Goal: Task Accomplishment & Management: Use online tool/utility

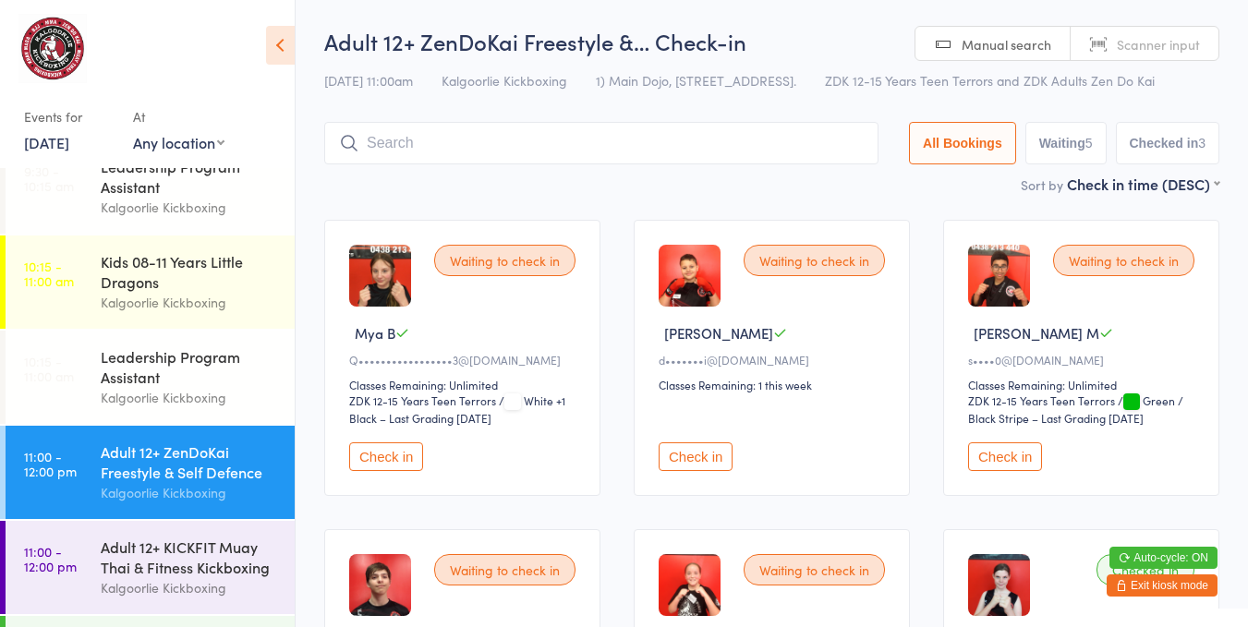
scroll to position [402, 0]
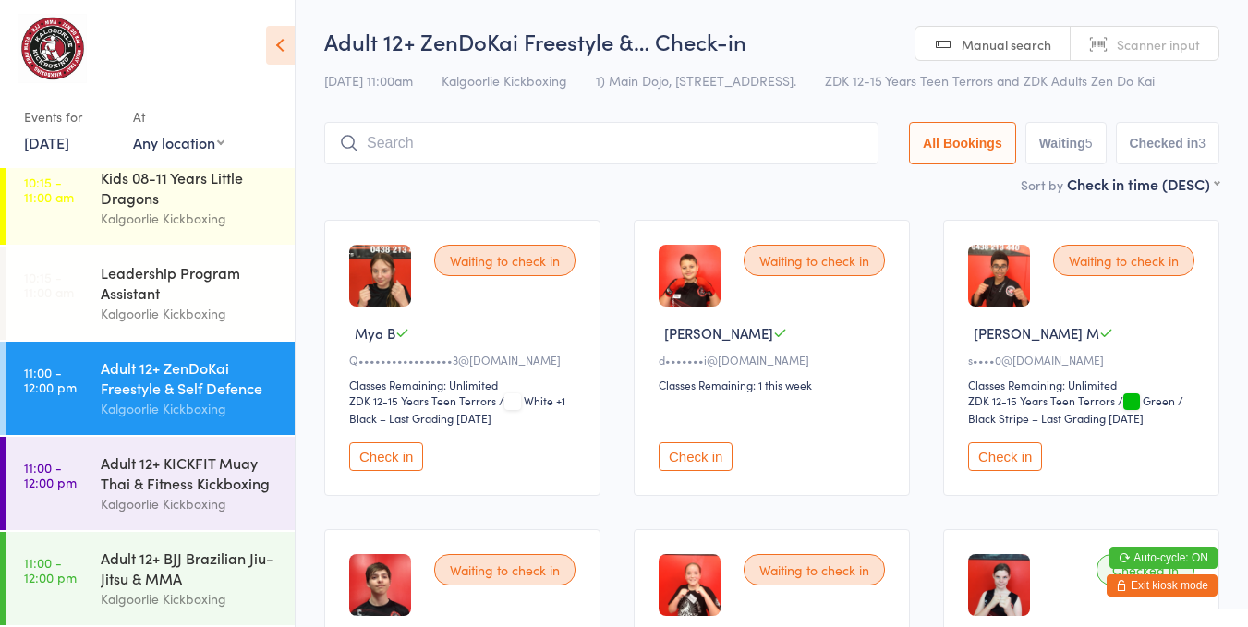
click at [678, 445] on button "Check in" at bounding box center [695, 456] width 74 height 29
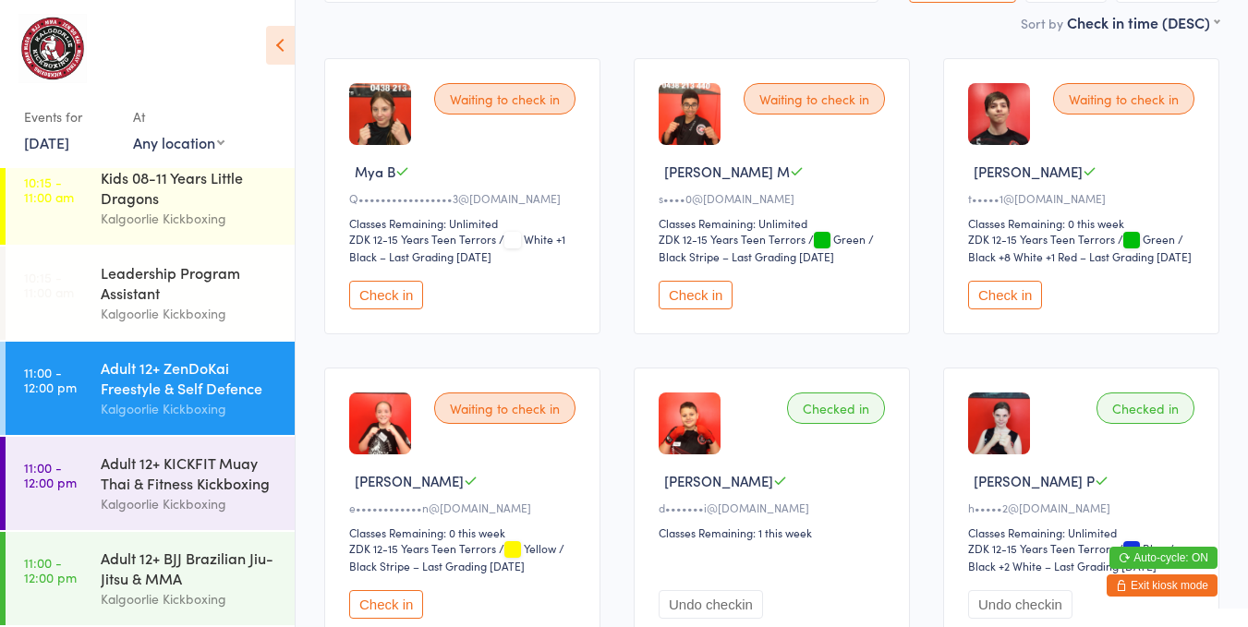
scroll to position [226, 0]
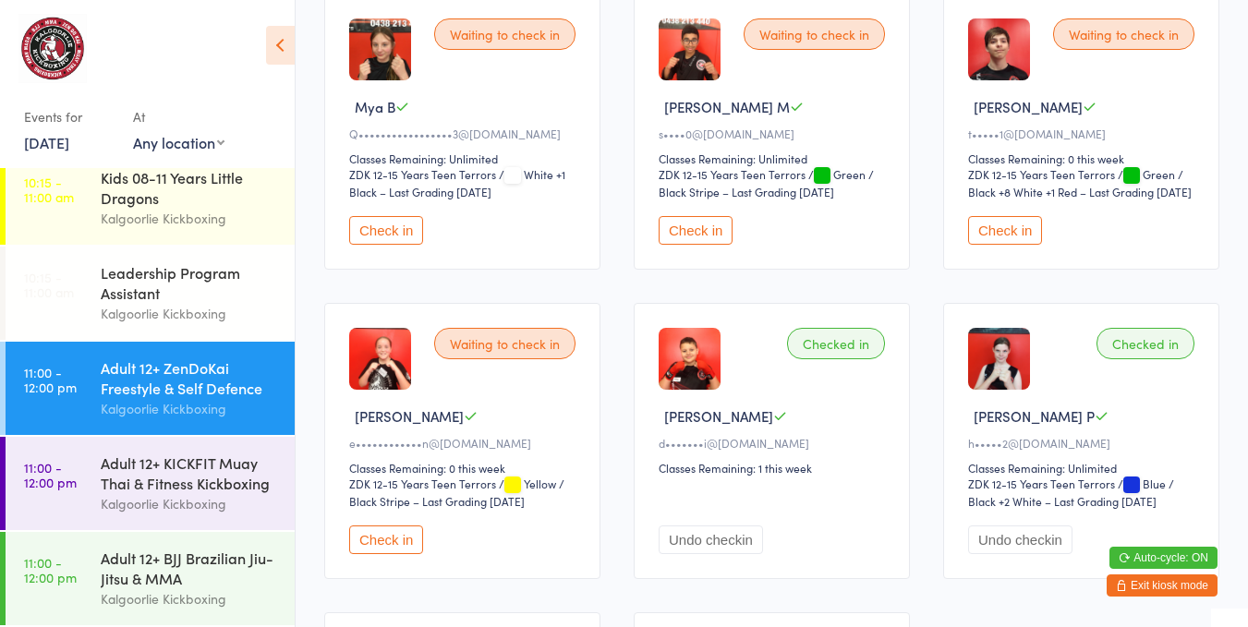
click at [395, 554] on button "Check in" at bounding box center [386, 540] width 74 height 29
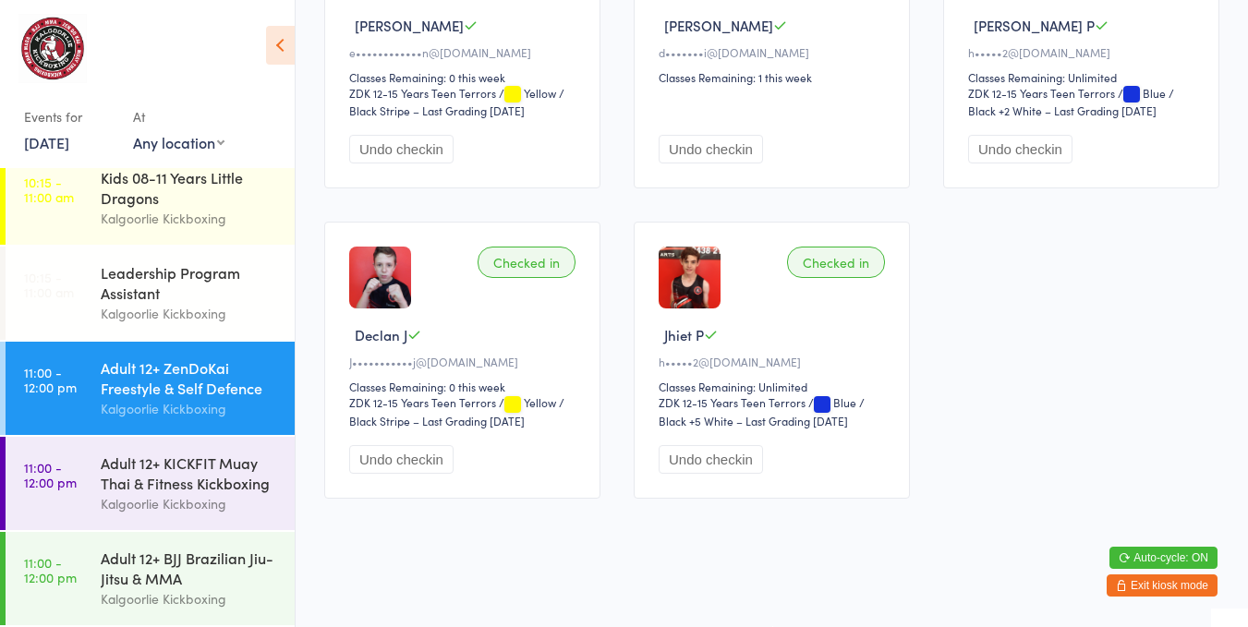
scroll to position [621, 0]
click at [133, 594] on div "Kalgoorlie Kickboxing" at bounding box center [190, 598] width 178 height 21
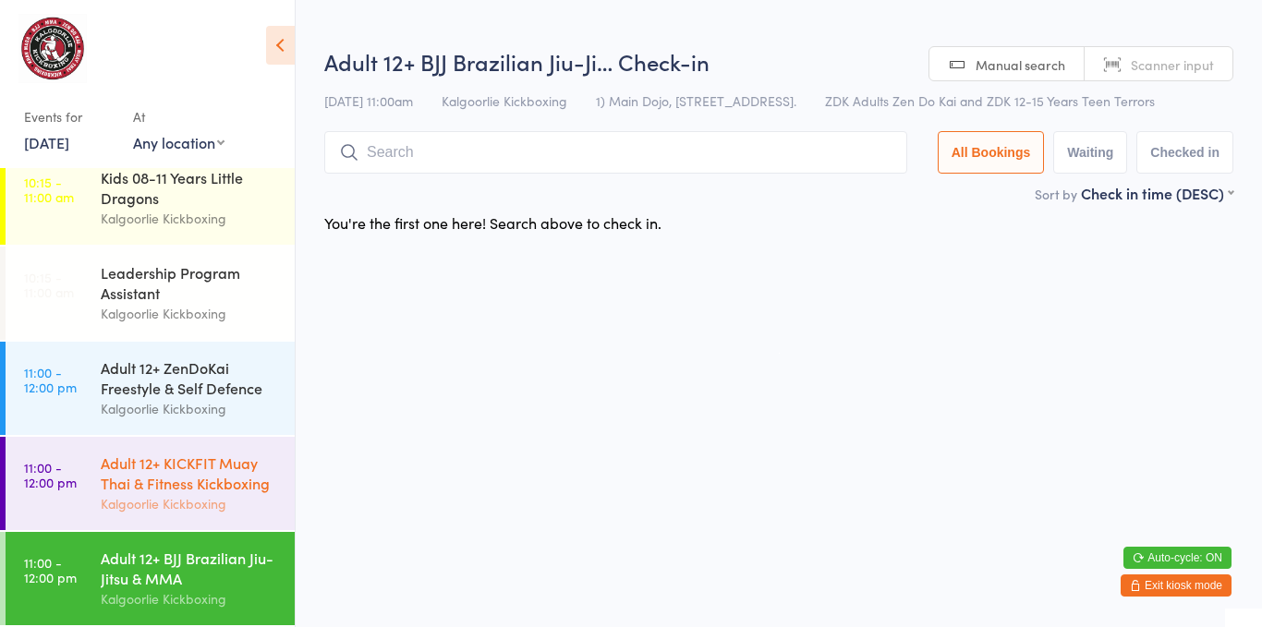
click at [89, 481] on link "11:00 - 12:00 pm Adult 12+ KICKFIT Muay Thai & Fitness Kickboxing Kalgoorlie Ki…" at bounding box center [150, 483] width 289 height 93
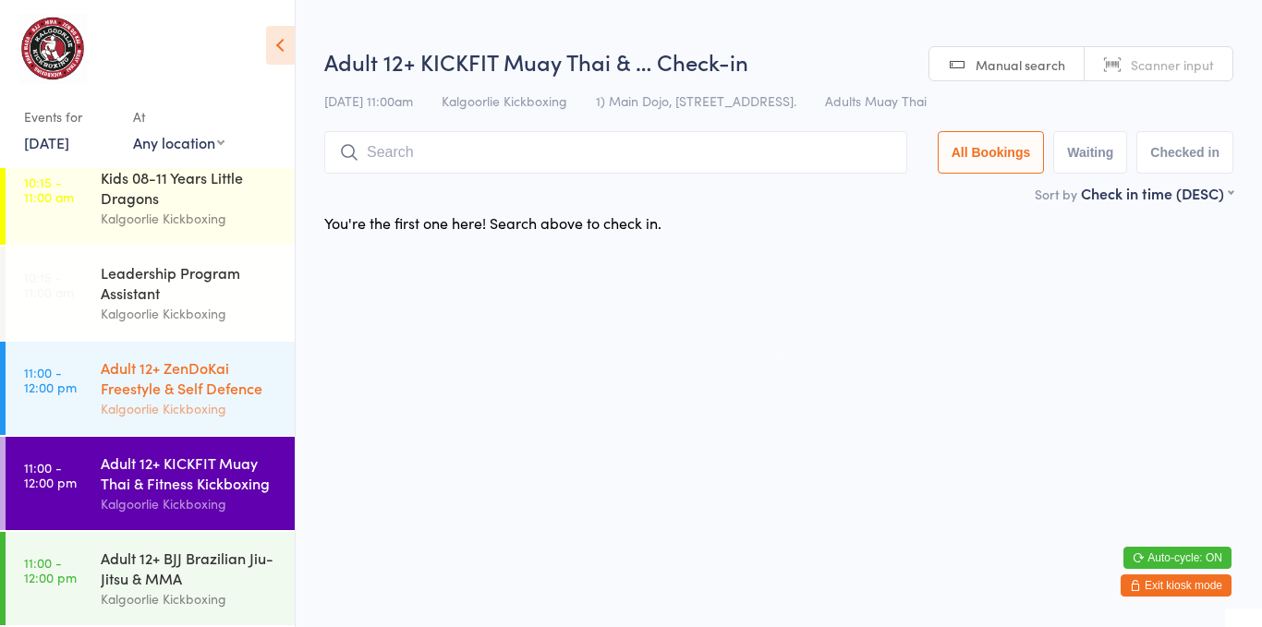
click at [133, 398] on div "Kalgoorlie Kickboxing" at bounding box center [190, 408] width 178 height 21
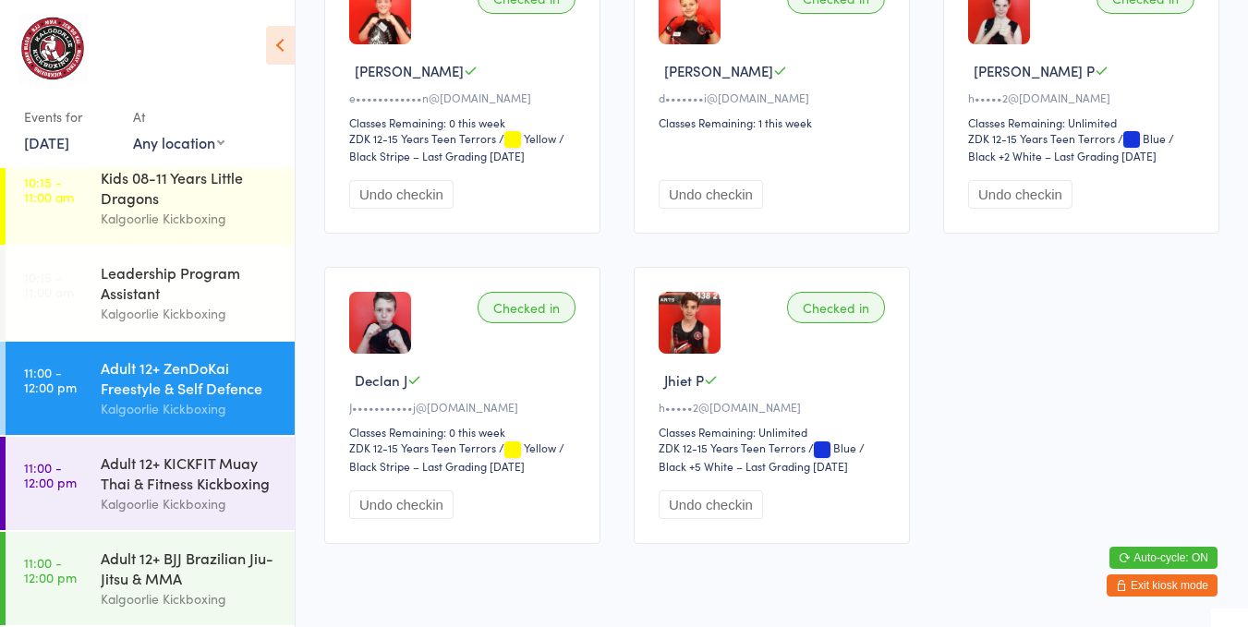
scroll to position [575, 0]
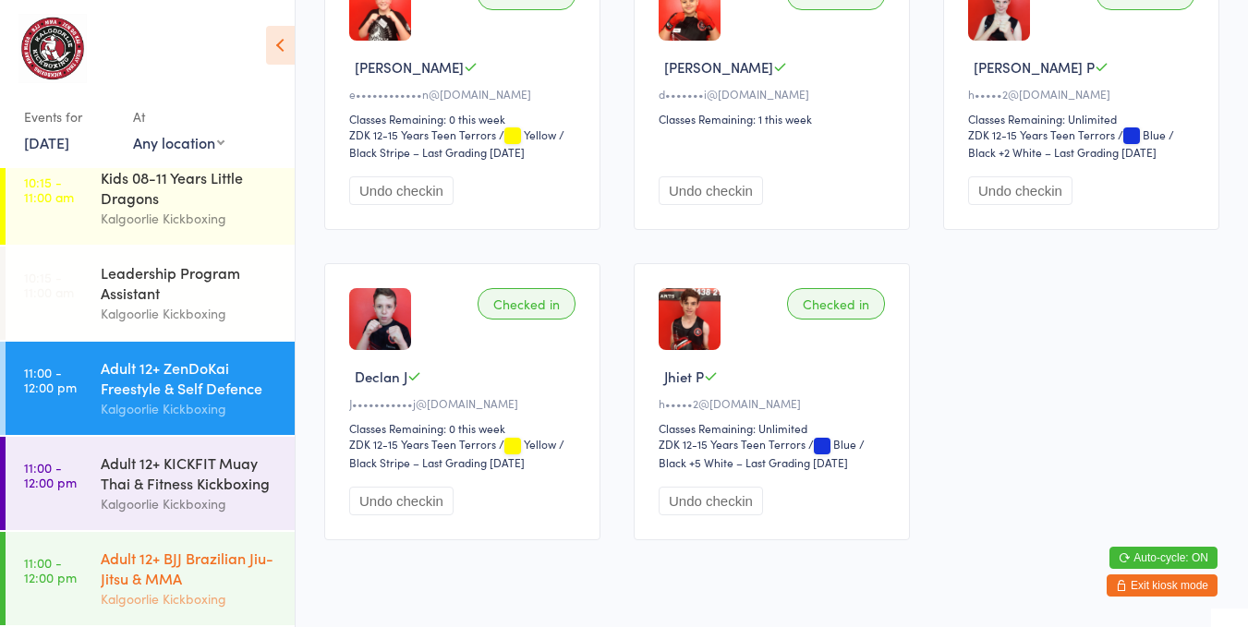
click at [128, 559] on div "Adult 12+ BJJ Brazilian Jiu-Jitsu & MMA" at bounding box center [190, 568] width 178 height 41
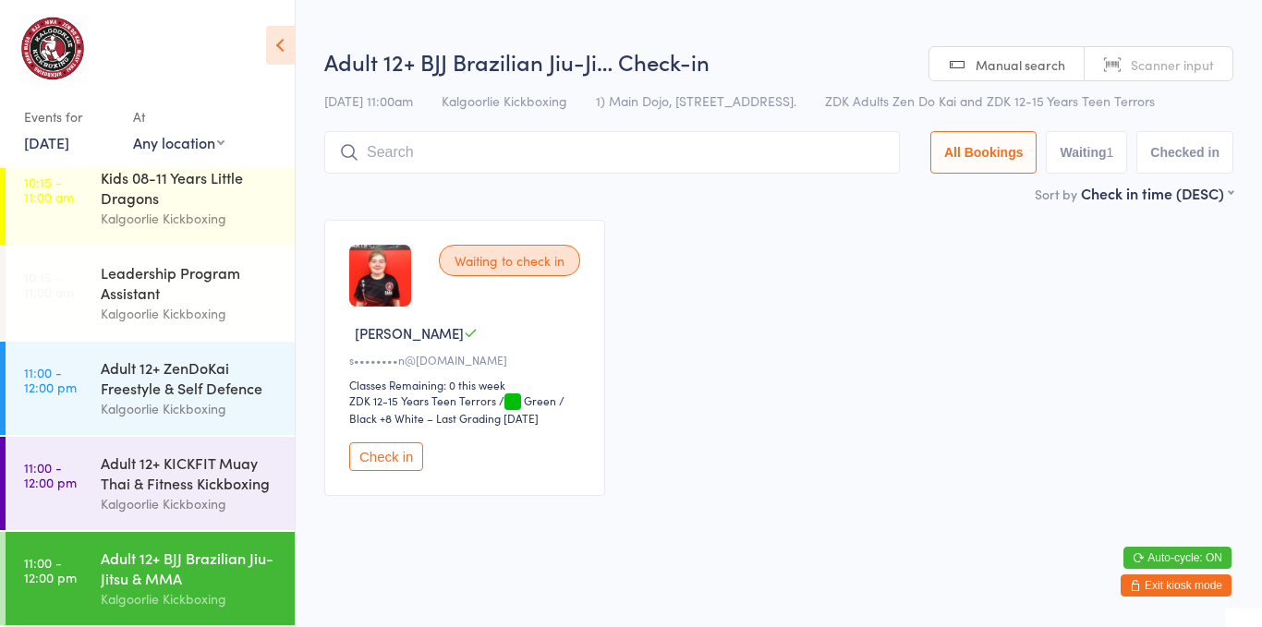
click at [400, 442] on button "Check in" at bounding box center [386, 456] width 74 height 29
